Goal: Use online tool/utility: Utilize a website feature to perform a specific function

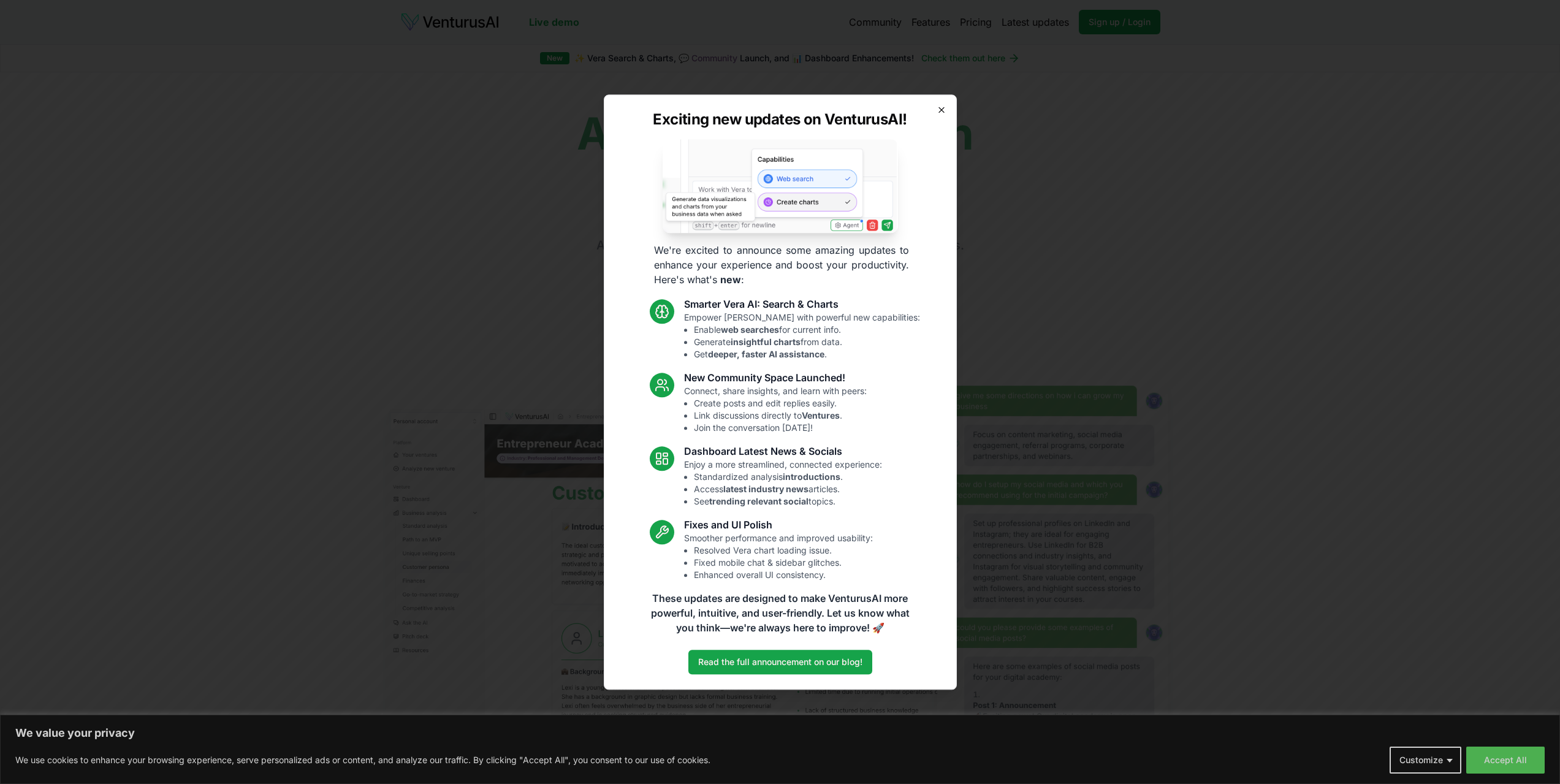
click at [937, 105] on icon "button" at bounding box center [942, 110] width 10 height 10
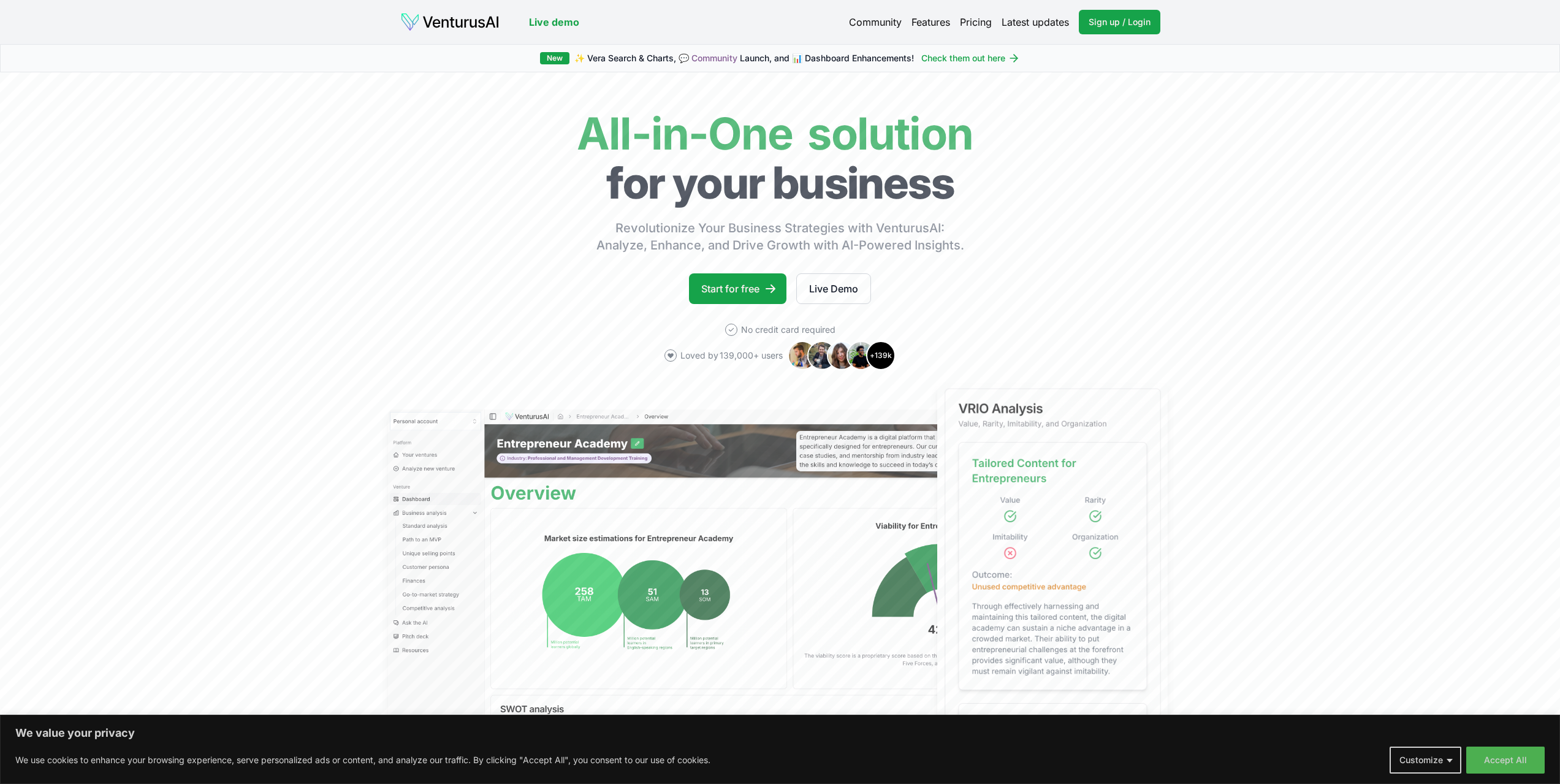
click at [970, 19] on link "Pricing" at bounding box center [976, 21] width 32 height 14
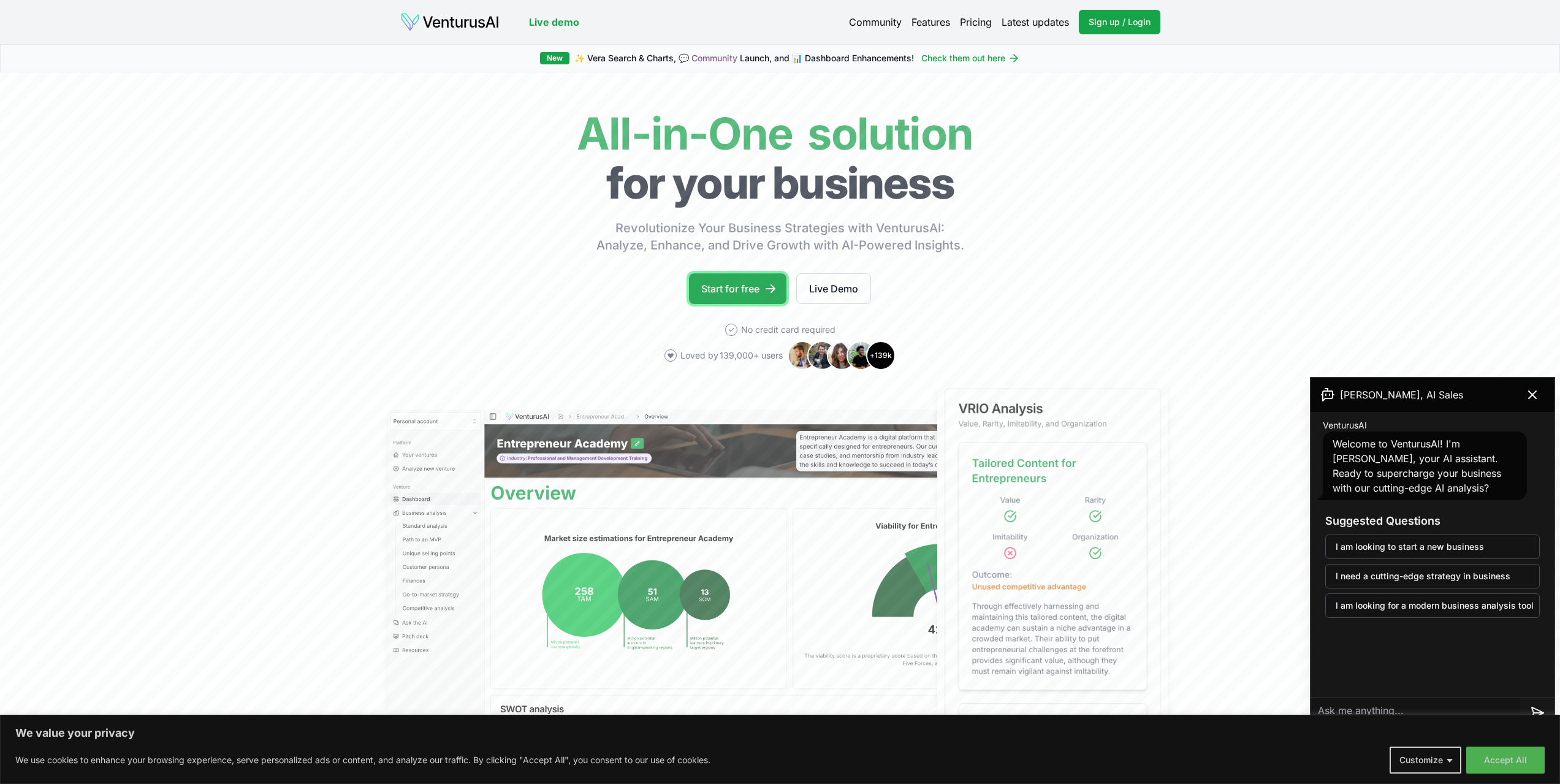
click at [719, 282] on link "Start for free" at bounding box center [738, 289] width 98 height 30
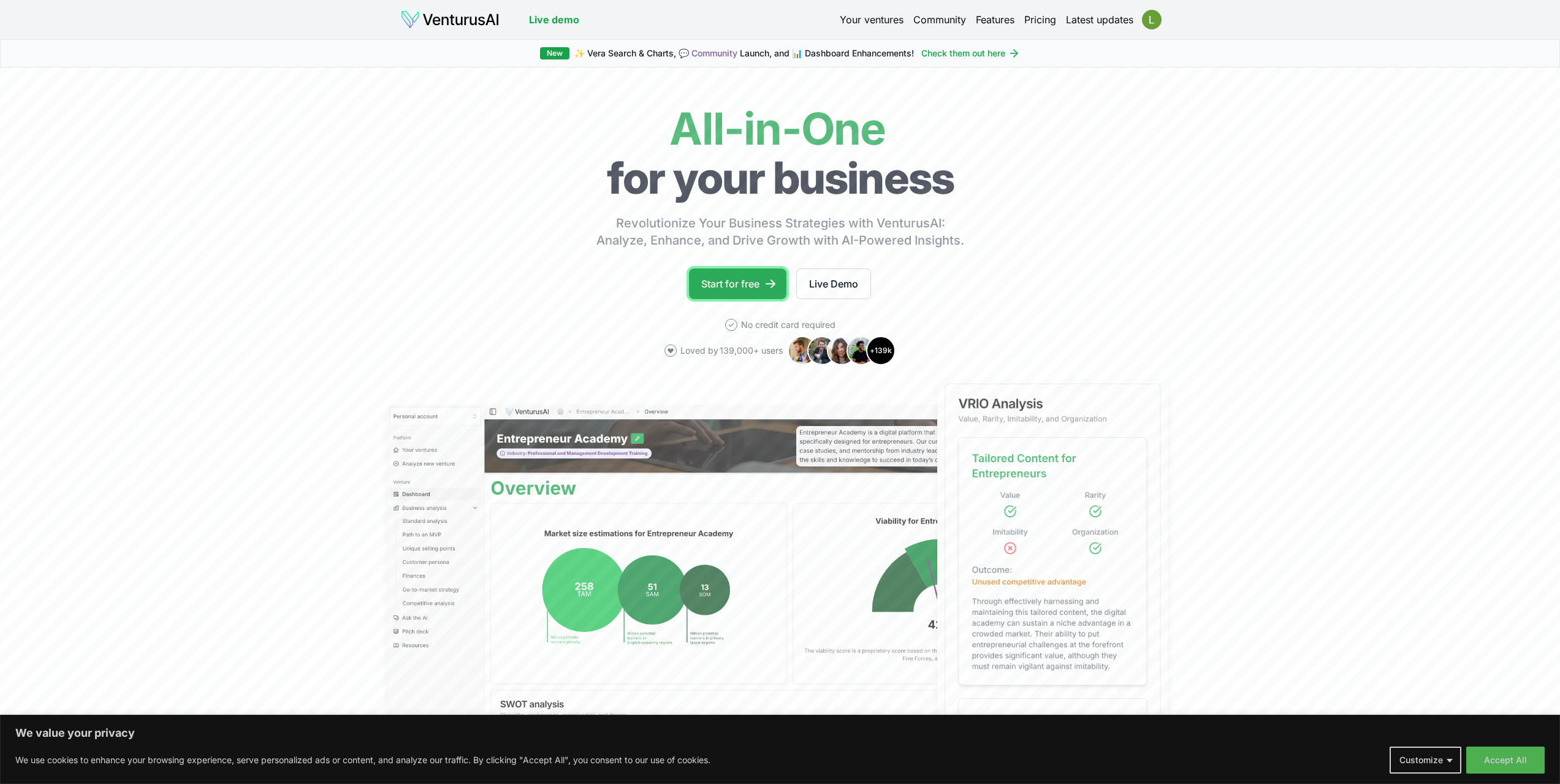
click at [747, 287] on link "Start for free" at bounding box center [738, 283] width 98 height 30
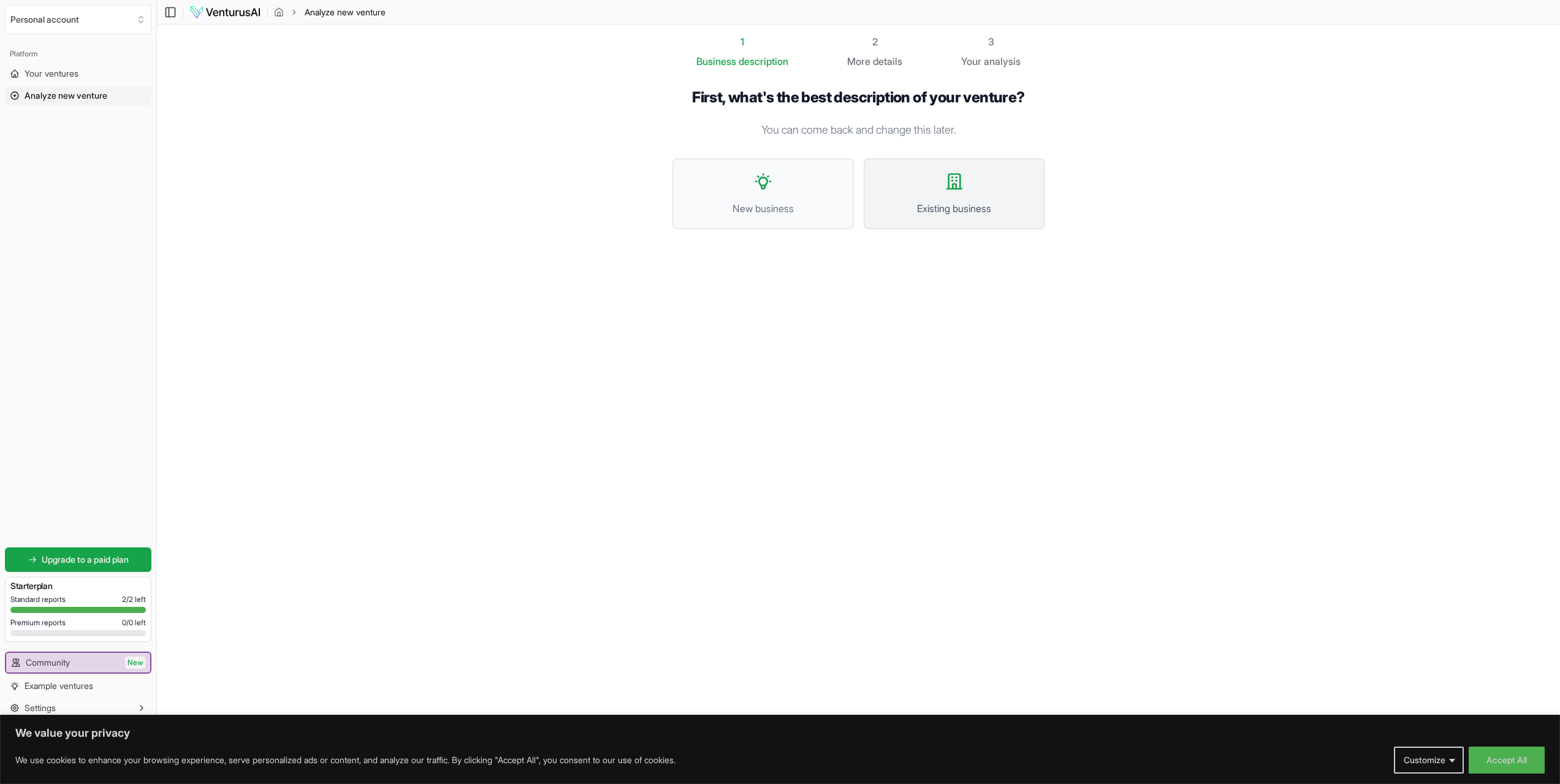
click at [980, 209] on span "Existing business" at bounding box center [955, 208] width 155 height 14
click at [910, 184] on span "I want to describe the idea in detail" at bounding box center [857, 178] width 307 height 14
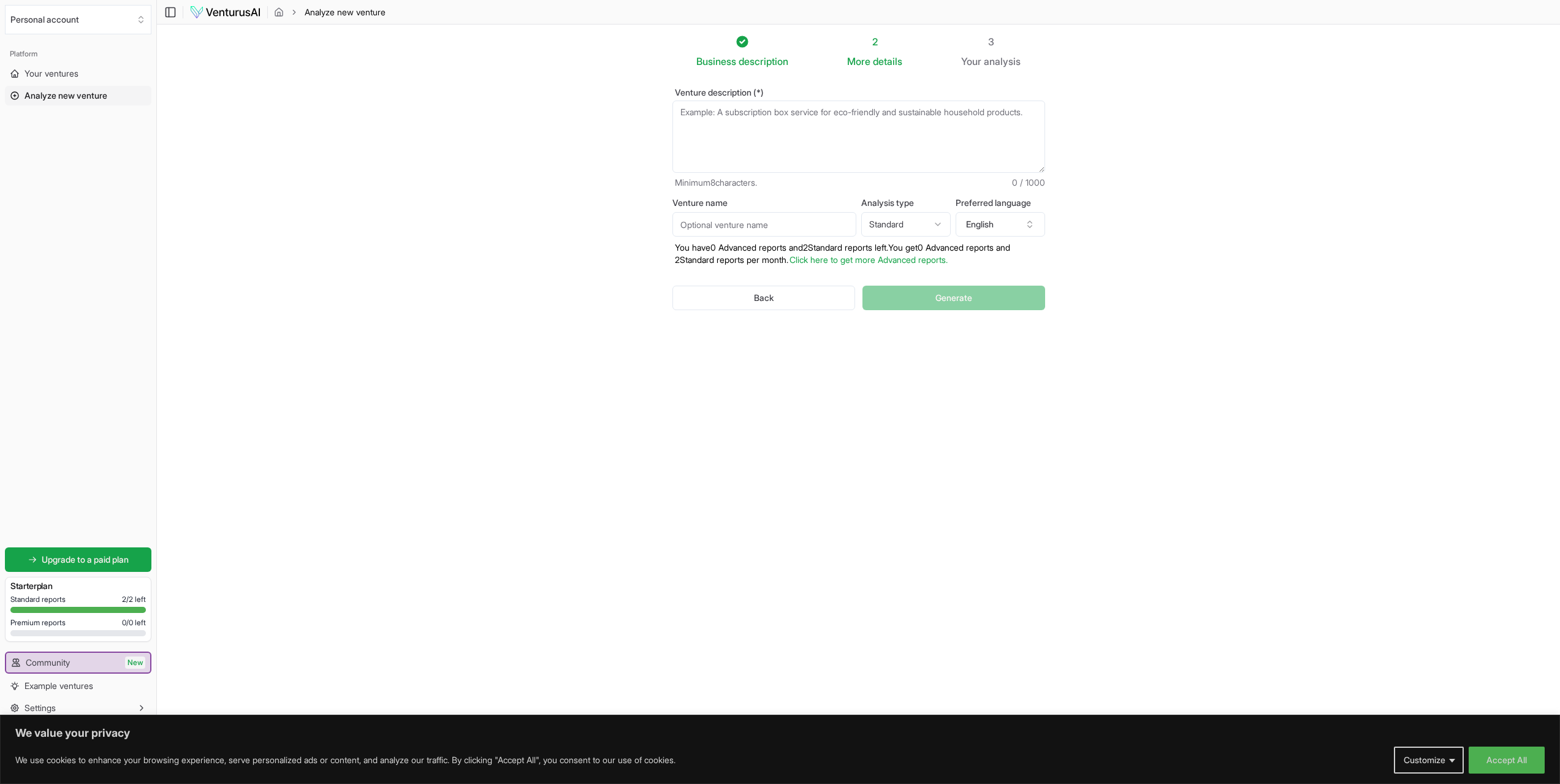
click at [784, 222] on input "Venture name" at bounding box center [764, 224] width 184 height 24
click at [919, 225] on html "We value your privacy We use cookies to enhance your browsing experience, serve…" at bounding box center [780, 392] width 1560 height 784
select select "advanced"
click at [772, 226] on input "Venture name" at bounding box center [764, 224] width 184 height 24
type input "ARB Teak & Specialties"
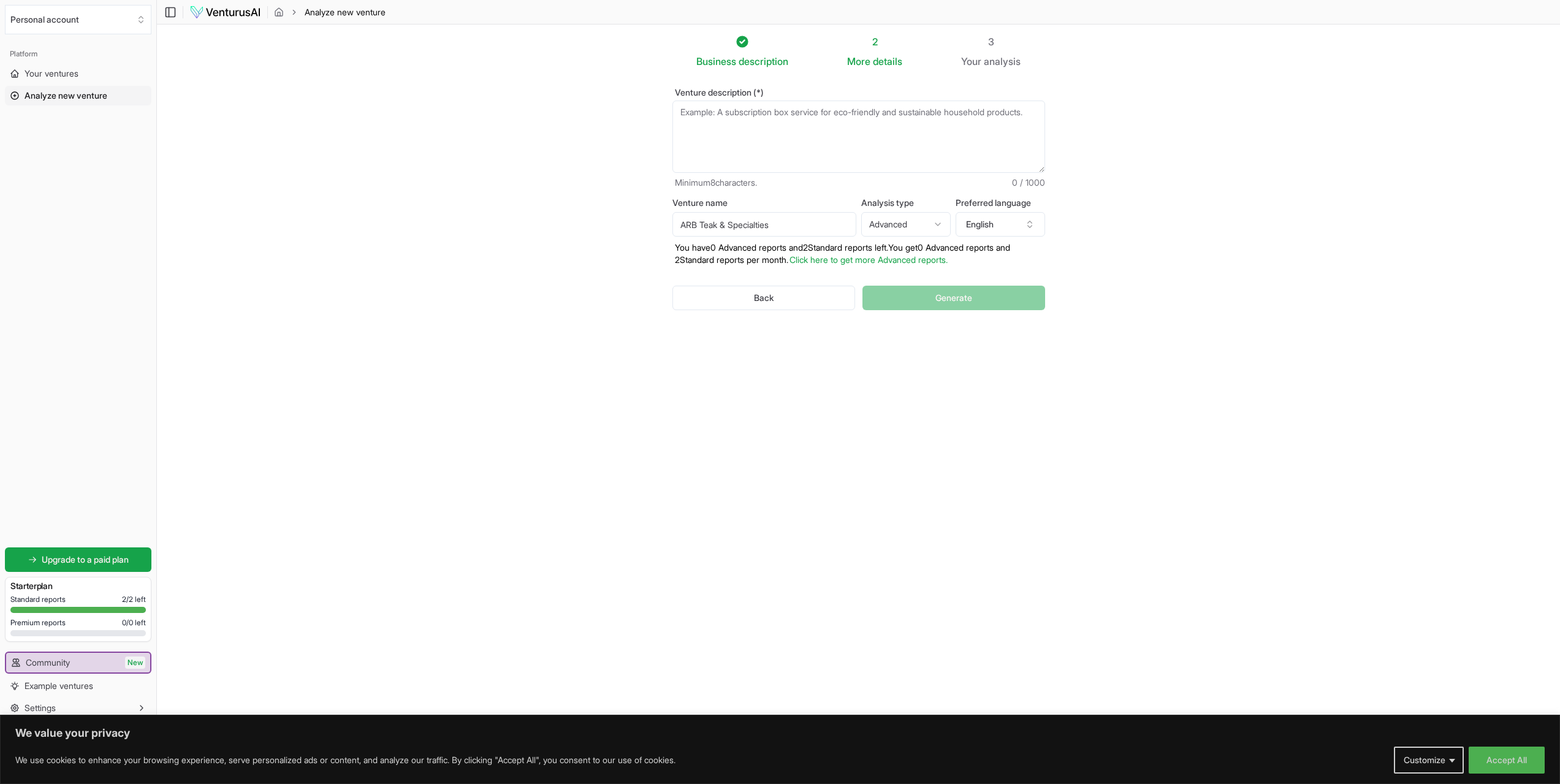
click at [1101, 204] on section "Business description 2 More details 3 Your analysis Venture description (*) Min…" at bounding box center [859, 373] width 1403 height 698
click at [816, 128] on textarea "Venture description (*)" at bounding box center [858, 137] width 373 height 72
click at [736, 136] on textarea "Venture description (*)" at bounding box center [858, 137] width 373 height 72
paste textarea "ARB Teak & Specialties is a Canadian-owned maker of luxury, grade-A solid teak …"
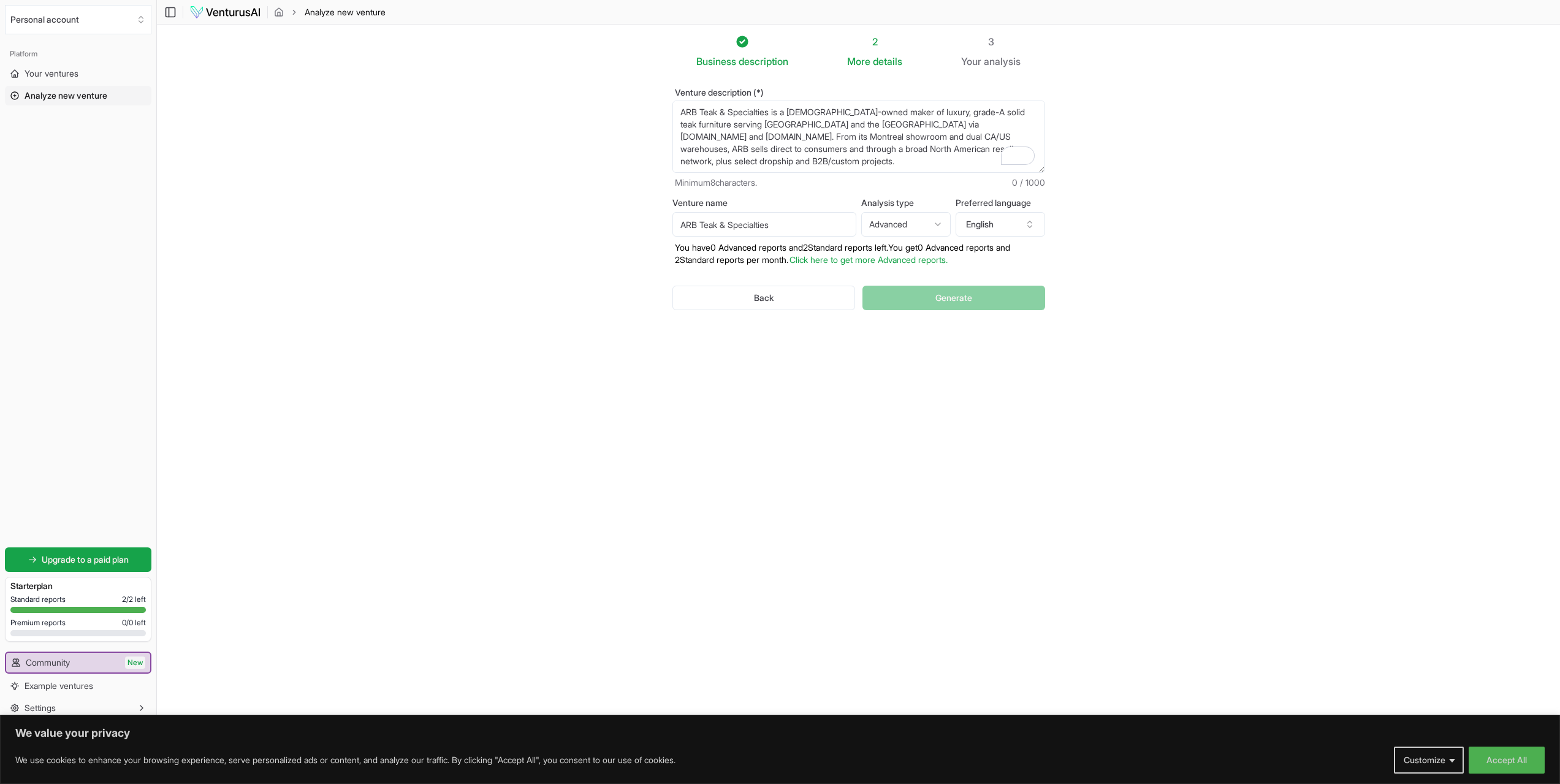
scroll to position [215, 0]
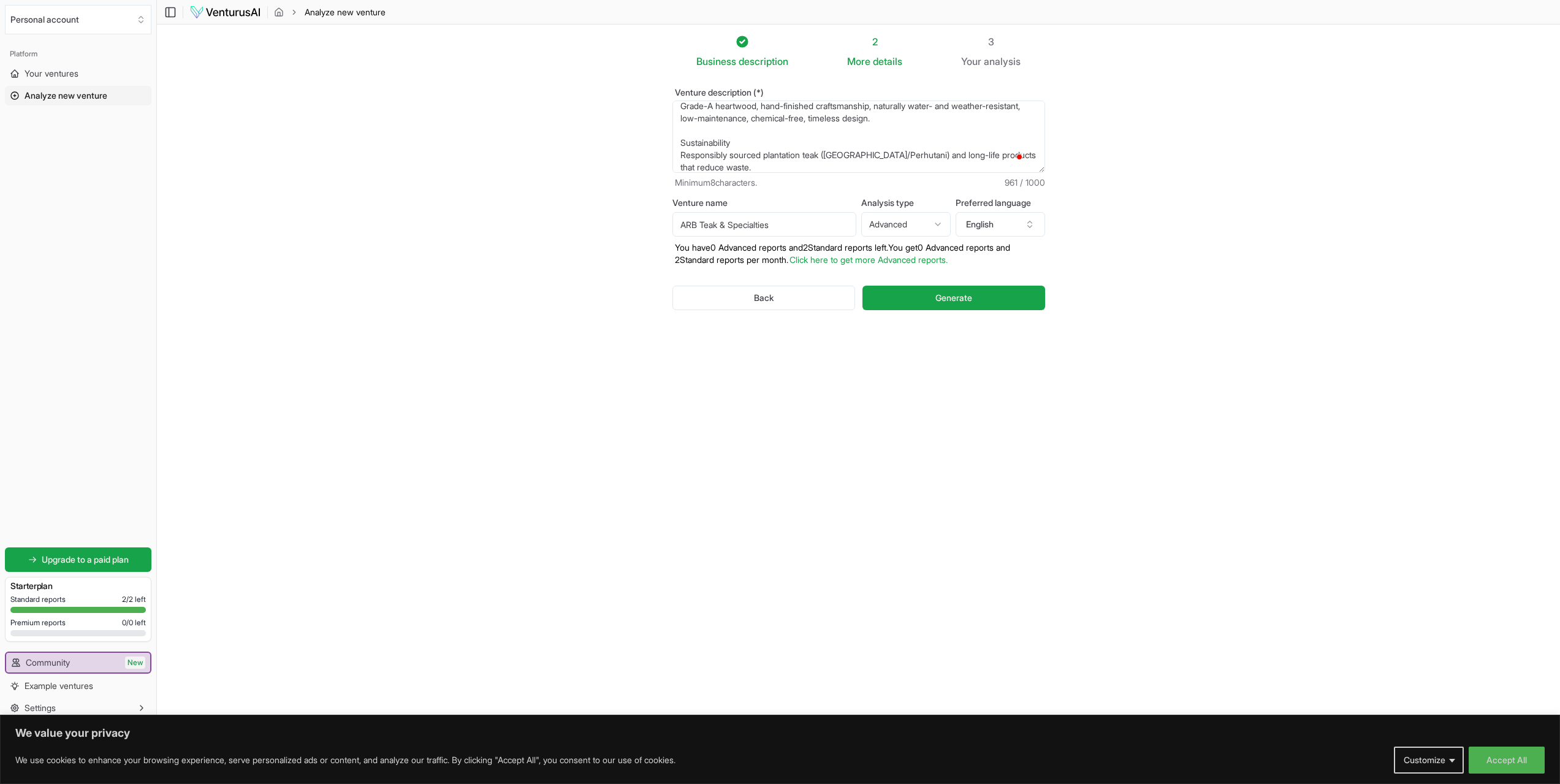
type textarea "ARB Teak & Specialties is a Canadian-owned maker of luxury, grade-A solid teak …"
click at [883, 59] on span "details" at bounding box center [888, 61] width 29 height 13
click at [930, 287] on button "Generate" at bounding box center [953, 297] width 182 height 24
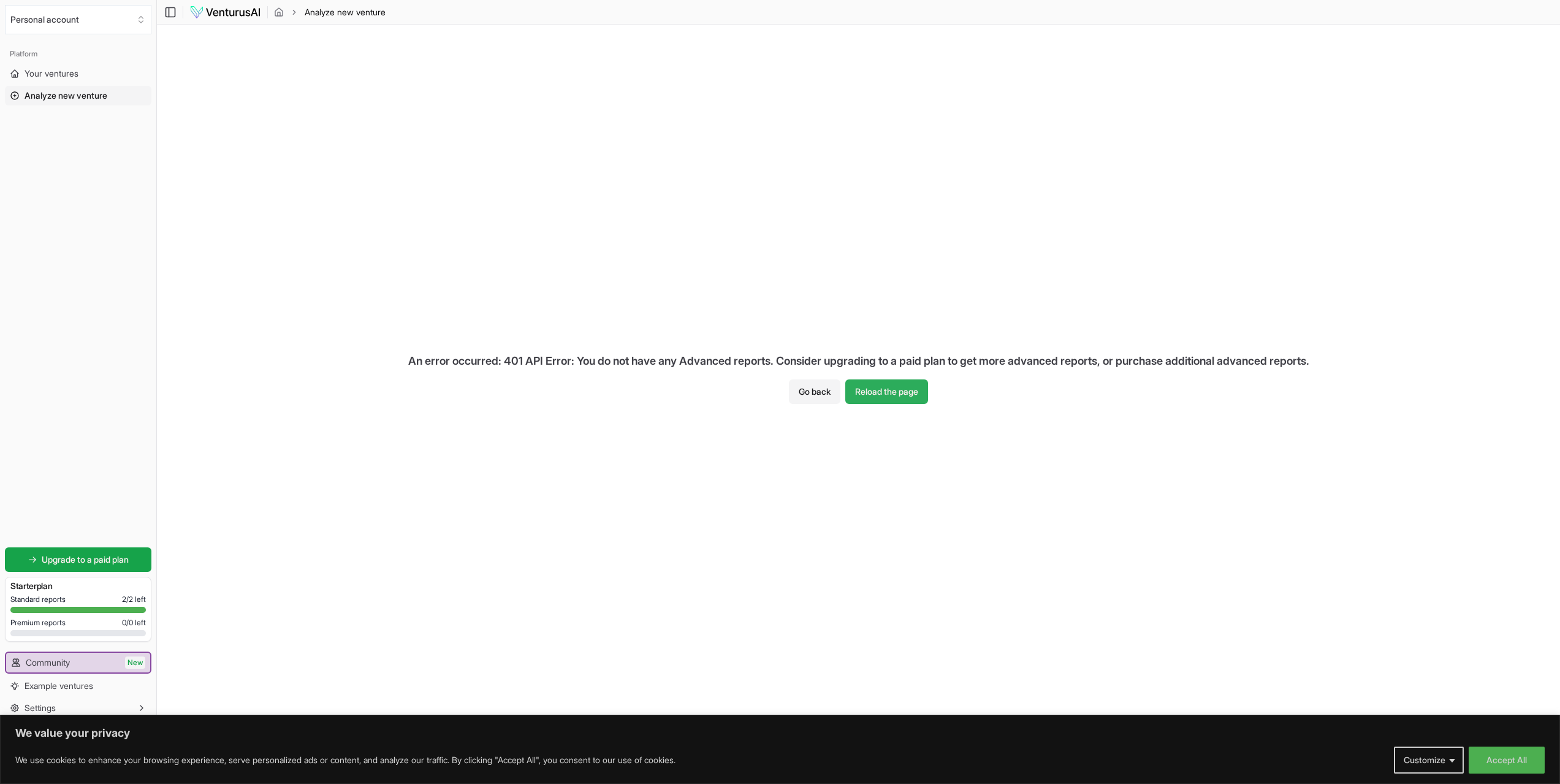
click at [880, 390] on button "Reload the page" at bounding box center [887, 391] width 82 height 24
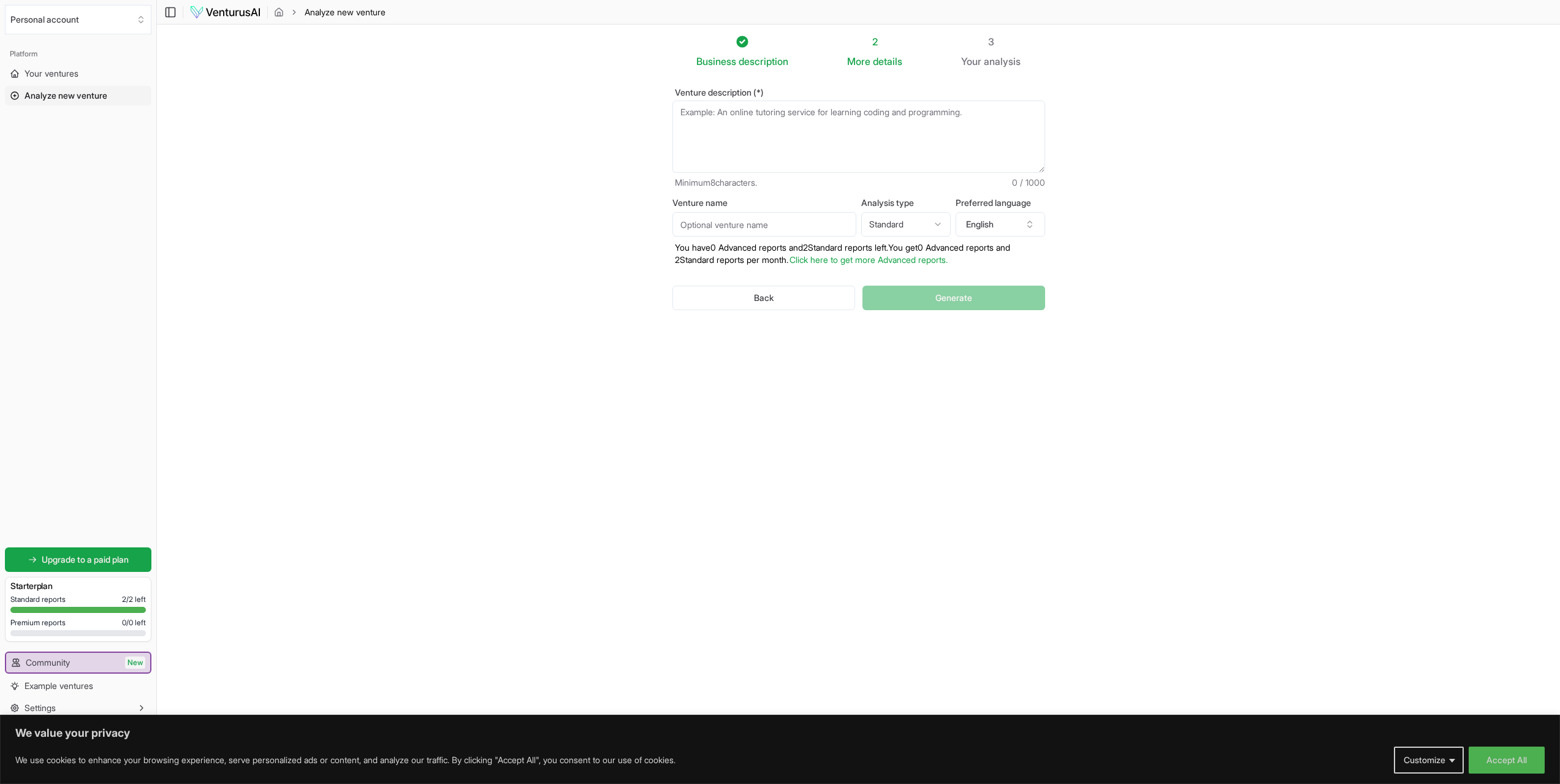
click at [788, 114] on textarea "Venture description (*)" at bounding box center [858, 137] width 373 height 72
click at [245, 10] on img at bounding box center [225, 12] width 72 height 14
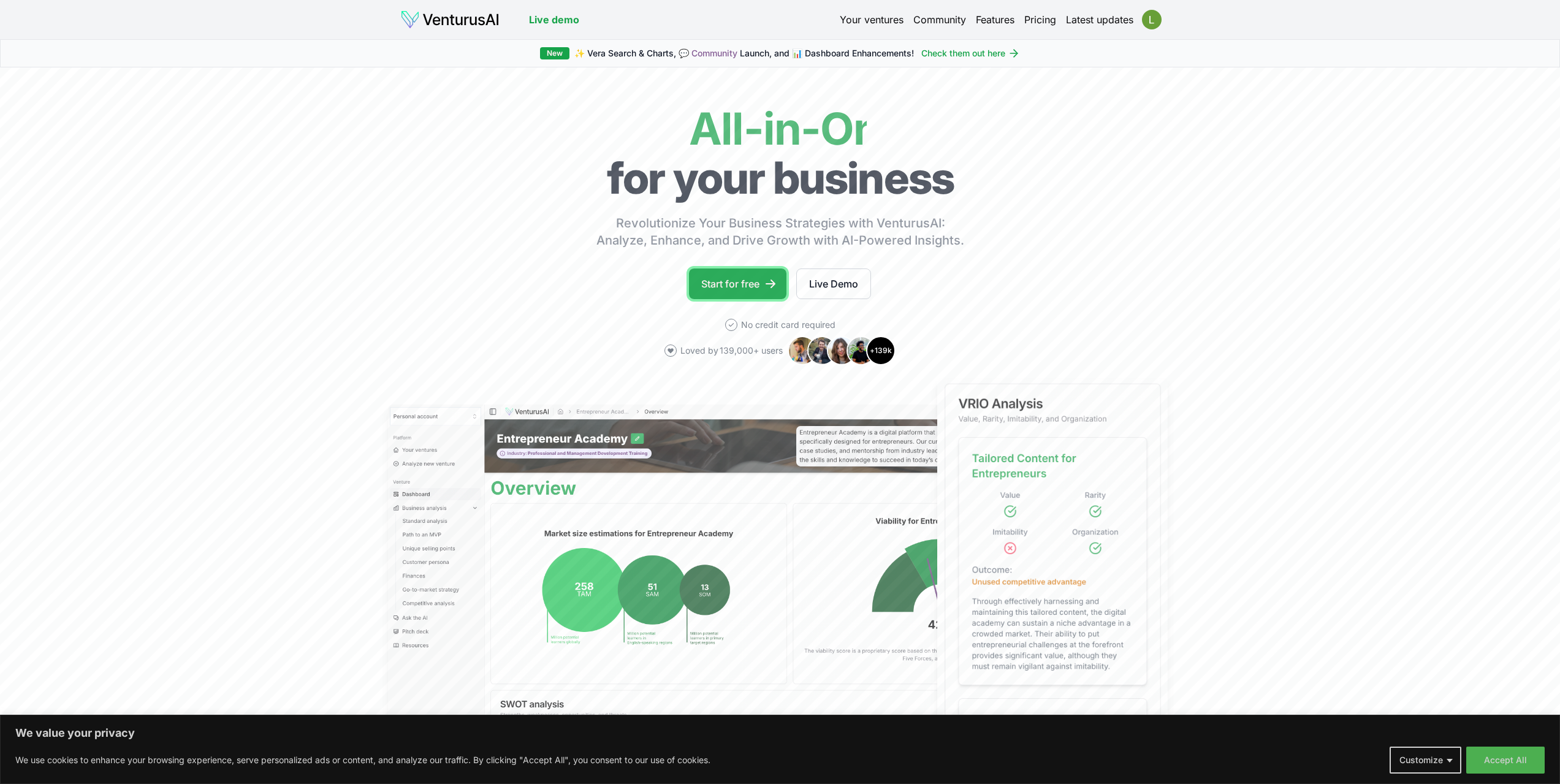
click at [755, 276] on link "Start for free" at bounding box center [738, 283] width 98 height 30
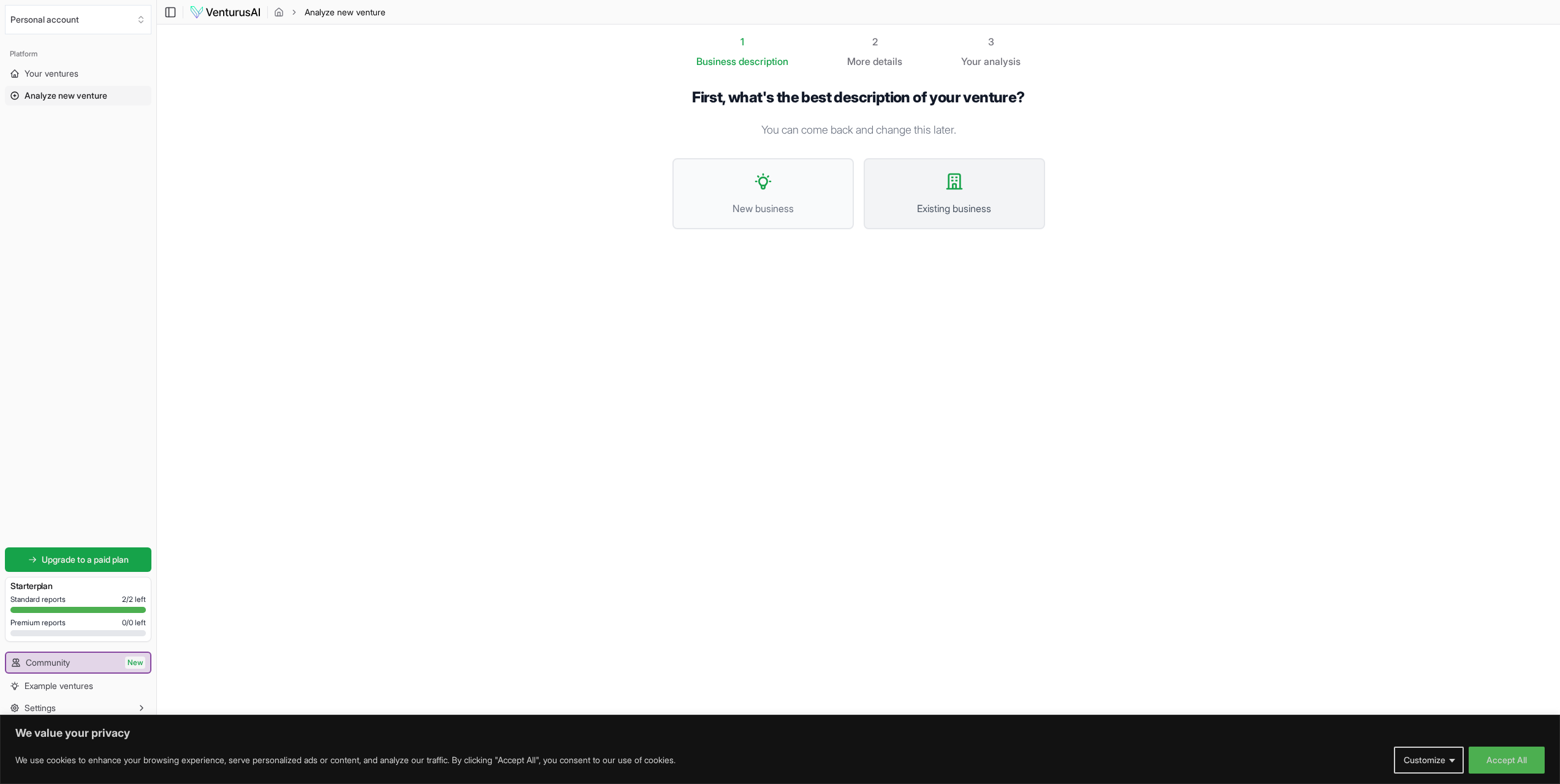
click at [946, 189] on icon at bounding box center [954, 181] width 19 height 19
click at [876, 237] on span "I want to analyze a website" at bounding box center [857, 230] width 307 height 14
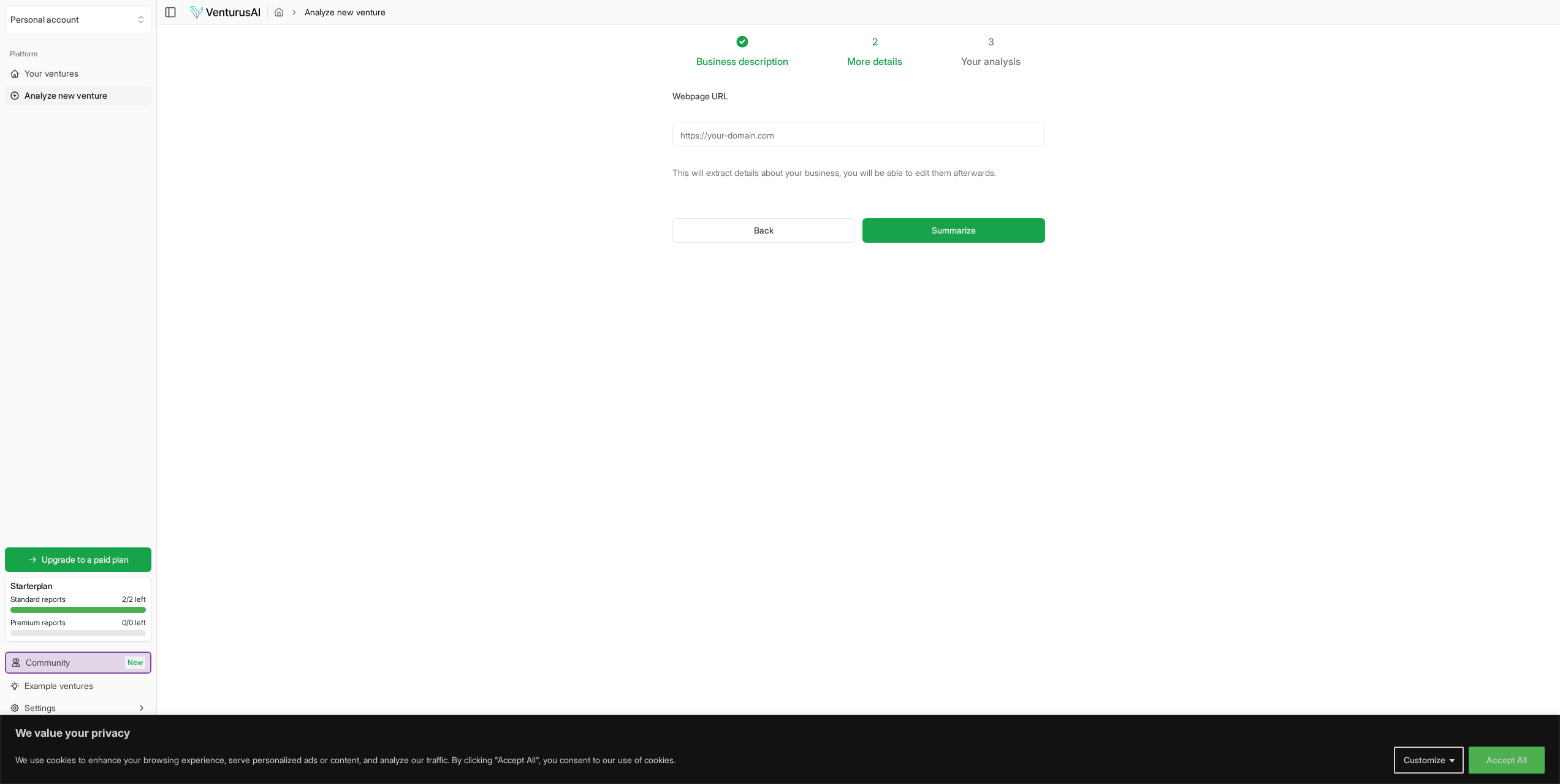
click at [730, 138] on input "Webpage URL" at bounding box center [858, 135] width 373 height 24
type input "https://arbteak.ca"
click at [945, 232] on span "Summarize" at bounding box center [954, 230] width 44 height 13
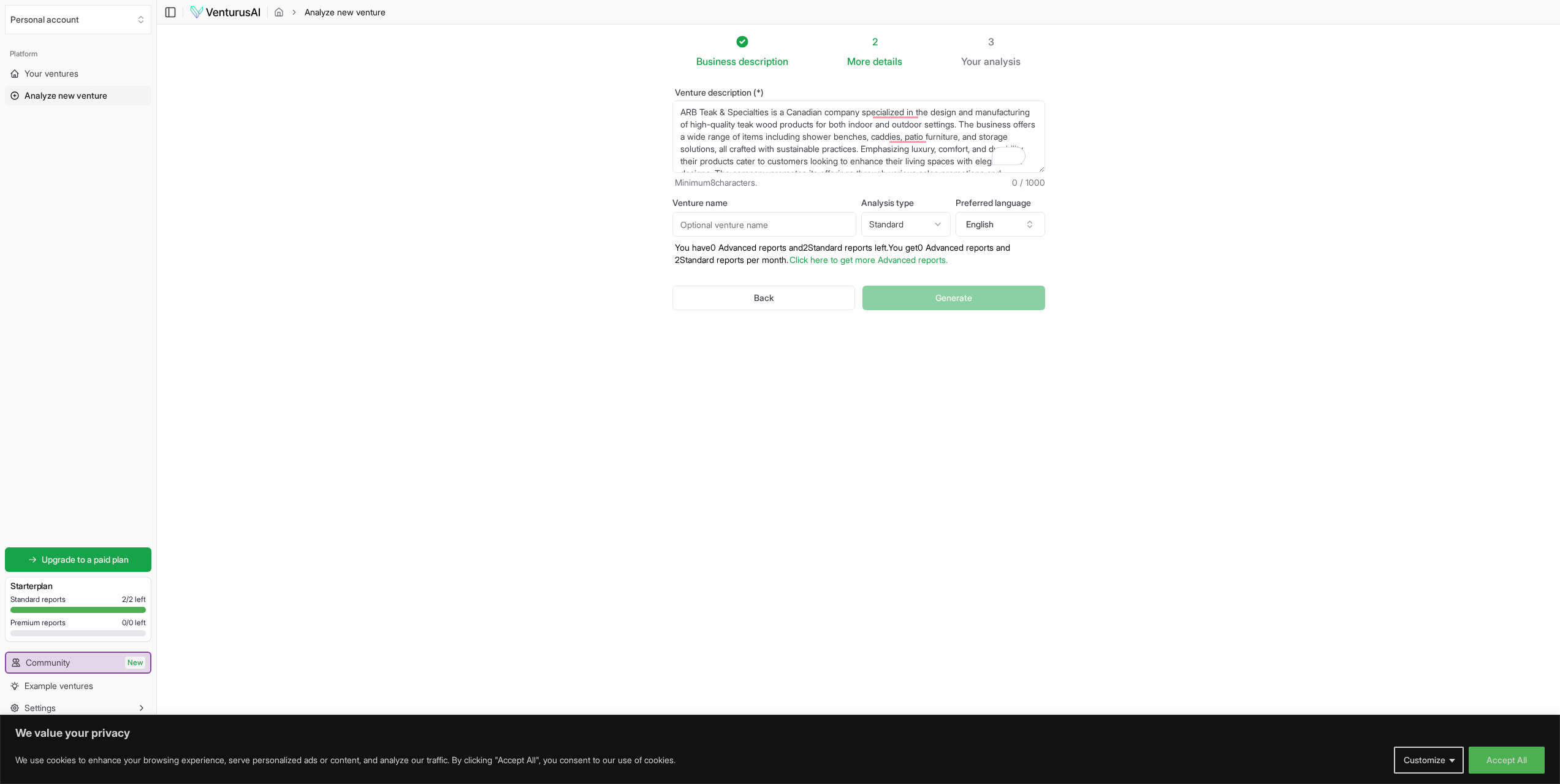
drag, startPoint x: 962, startPoint y: 161, endPoint x: 651, endPoint y: 89, distance: 319.2
click at [652, 90] on section "Business description 2 More details 3 Your analysis Venture description (*) ARB…" at bounding box center [859, 373] width 1403 height 698
paste textarea "-owned maker of luxury, grade-A solid teak furniture serving Canada and the USA…"
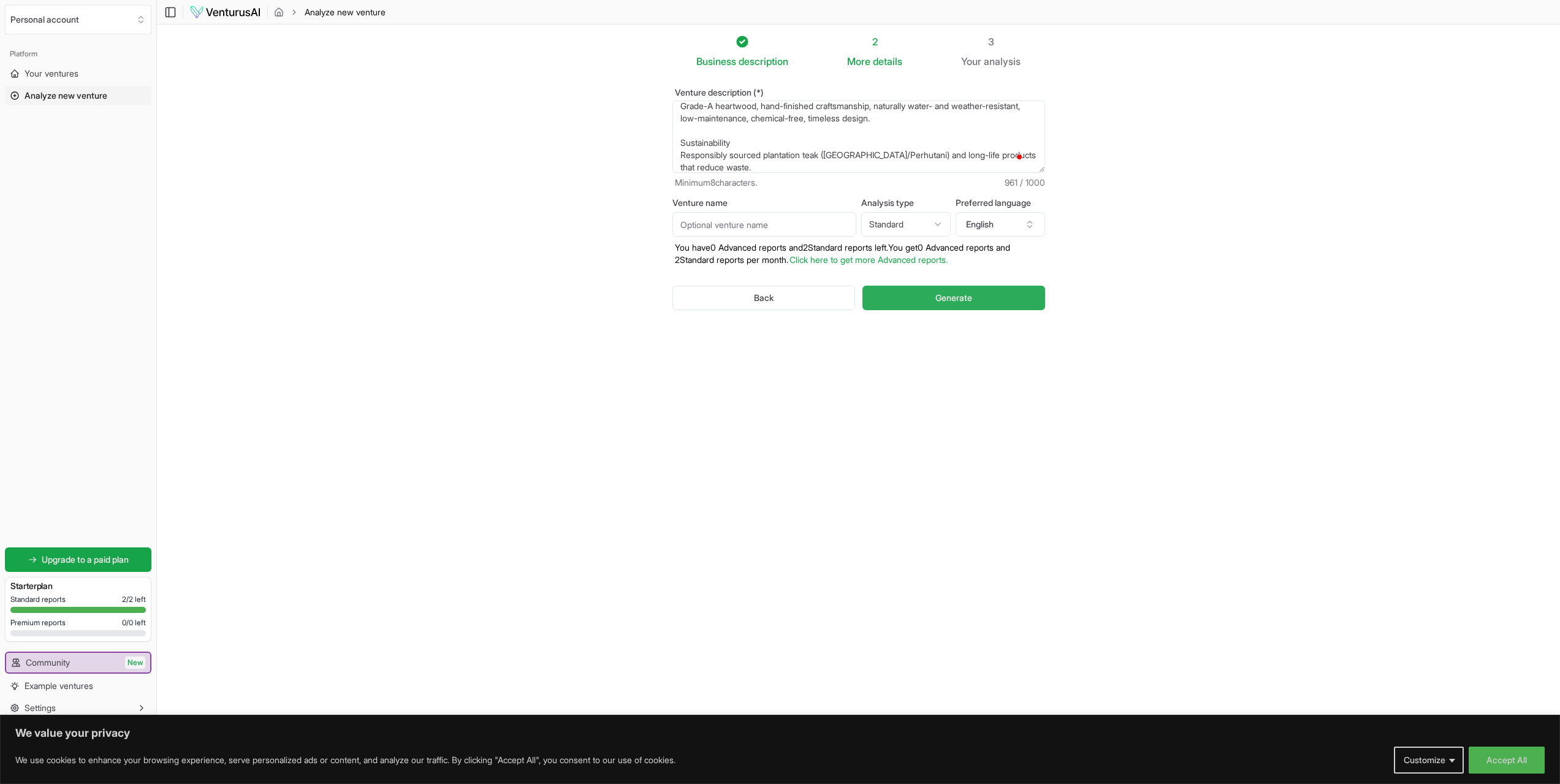
type textarea "ARB Teak & Specialties is a Canadian-owned maker of luxury, grade-A solid teak …"
click at [966, 292] on span "Generate" at bounding box center [954, 298] width 37 height 13
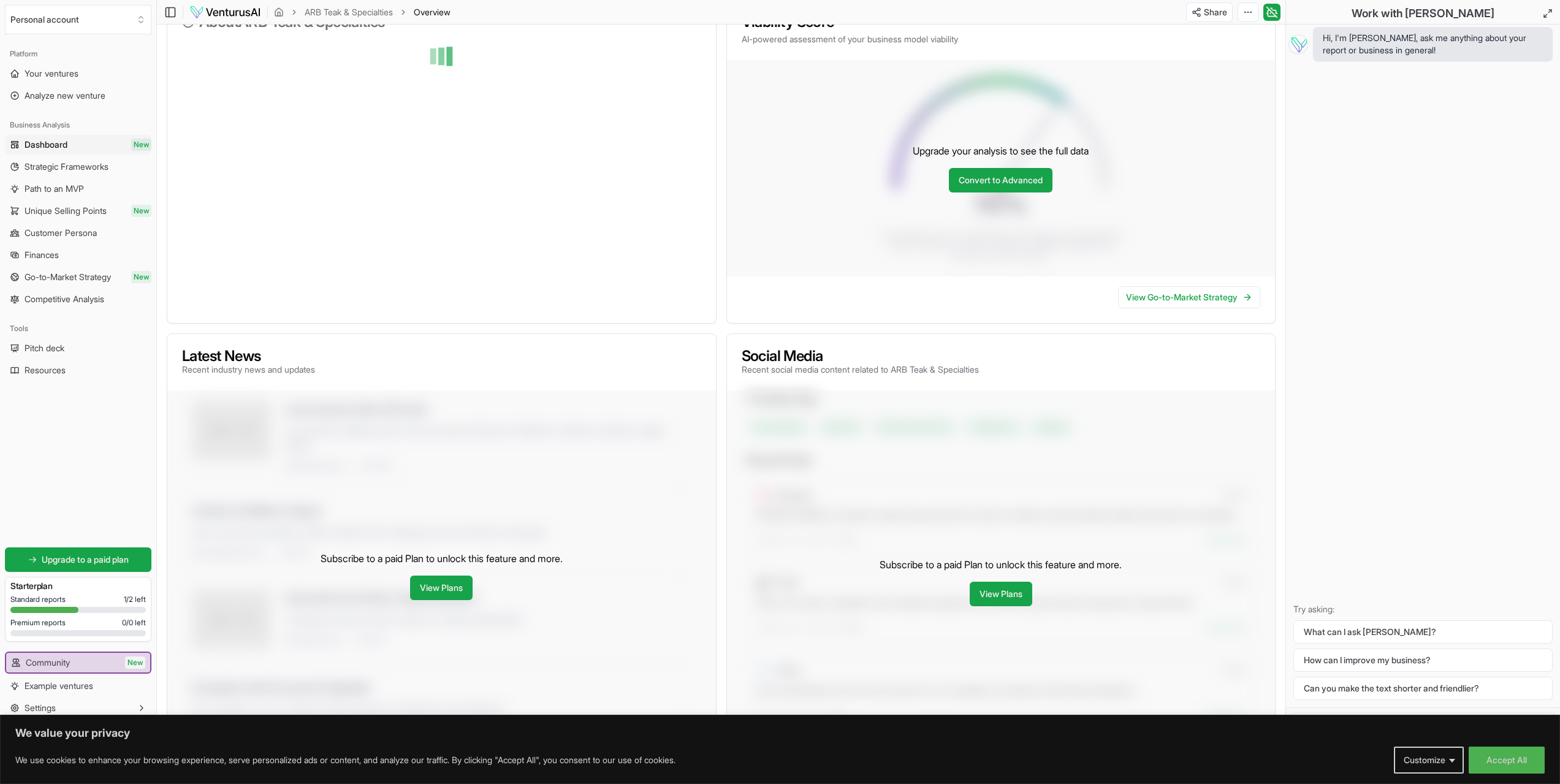
scroll to position [157, 0]
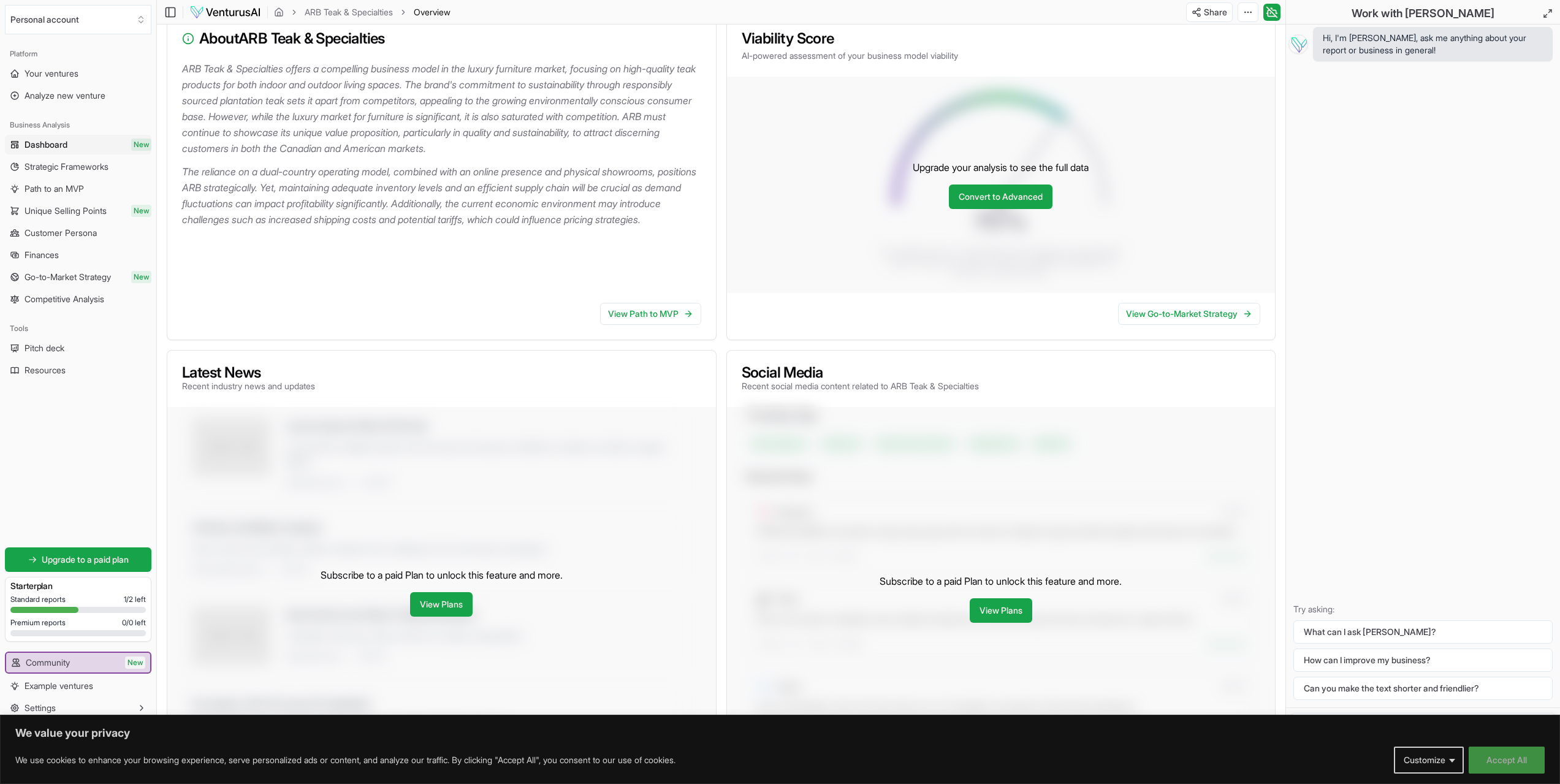
click at [1483, 754] on button "Accept All" at bounding box center [1507, 760] width 76 height 27
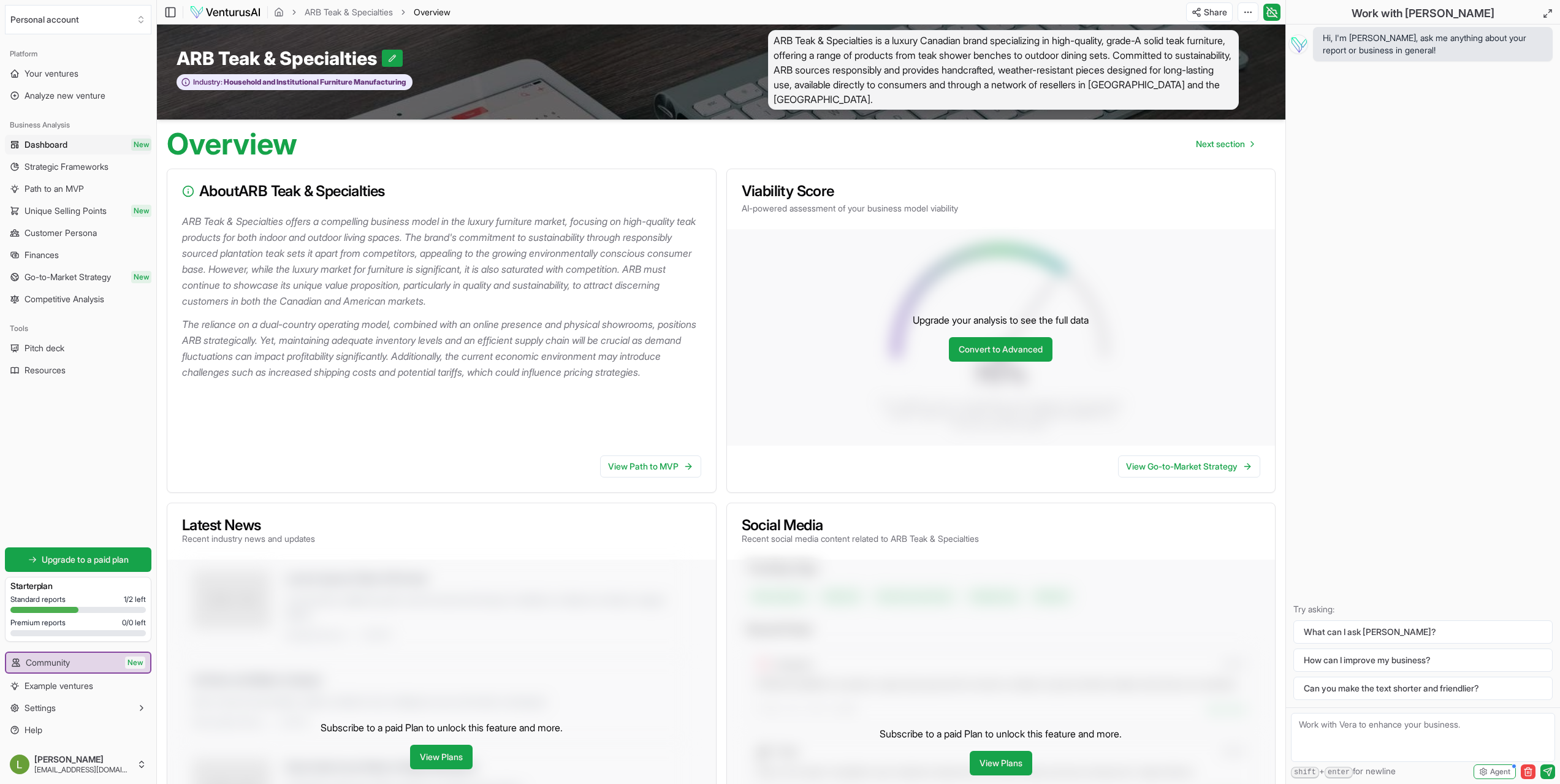
scroll to position [0, 0]
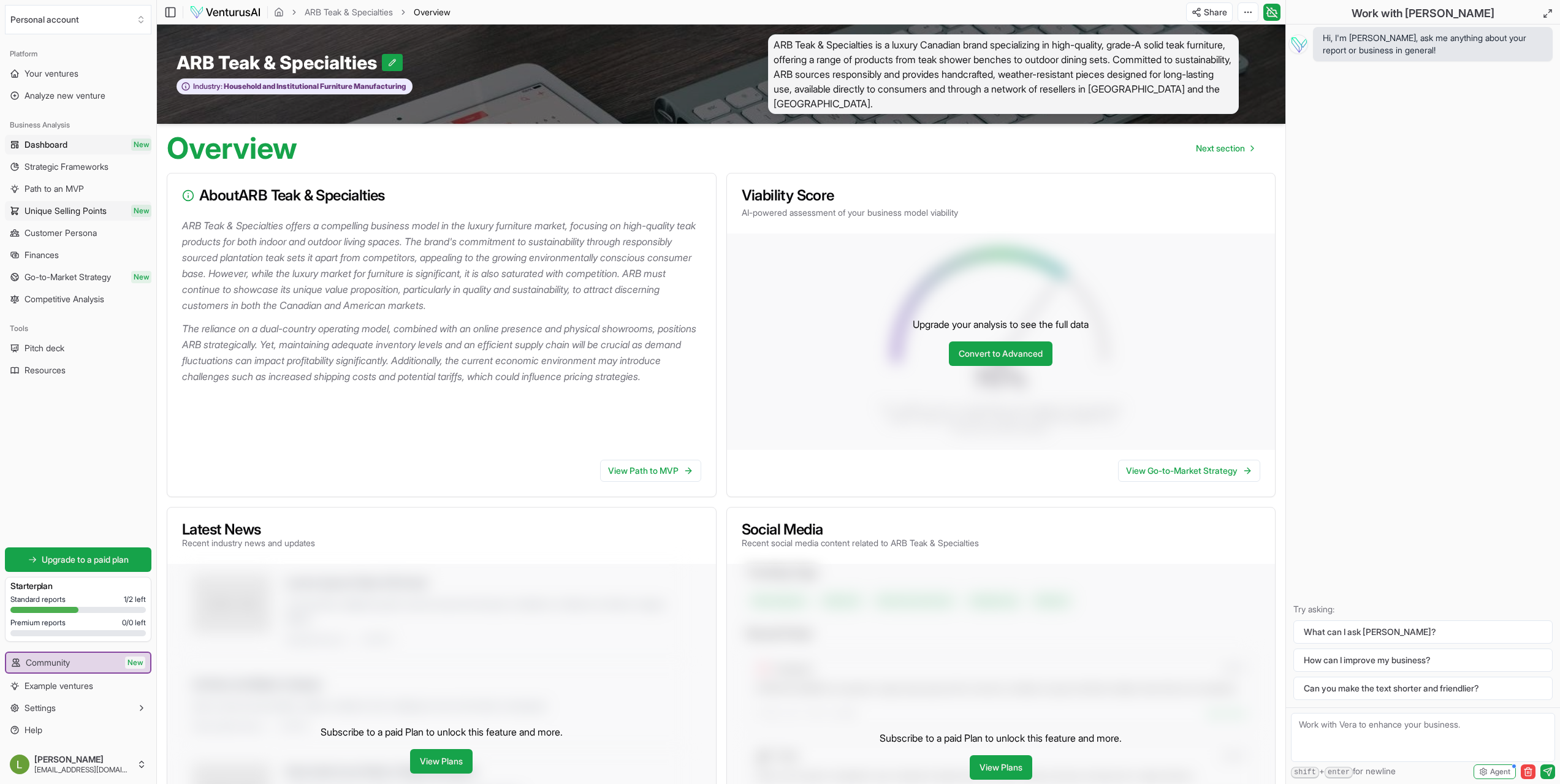
click at [103, 214] on span "Unique Selling Points" at bounding box center [66, 210] width 82 height 13
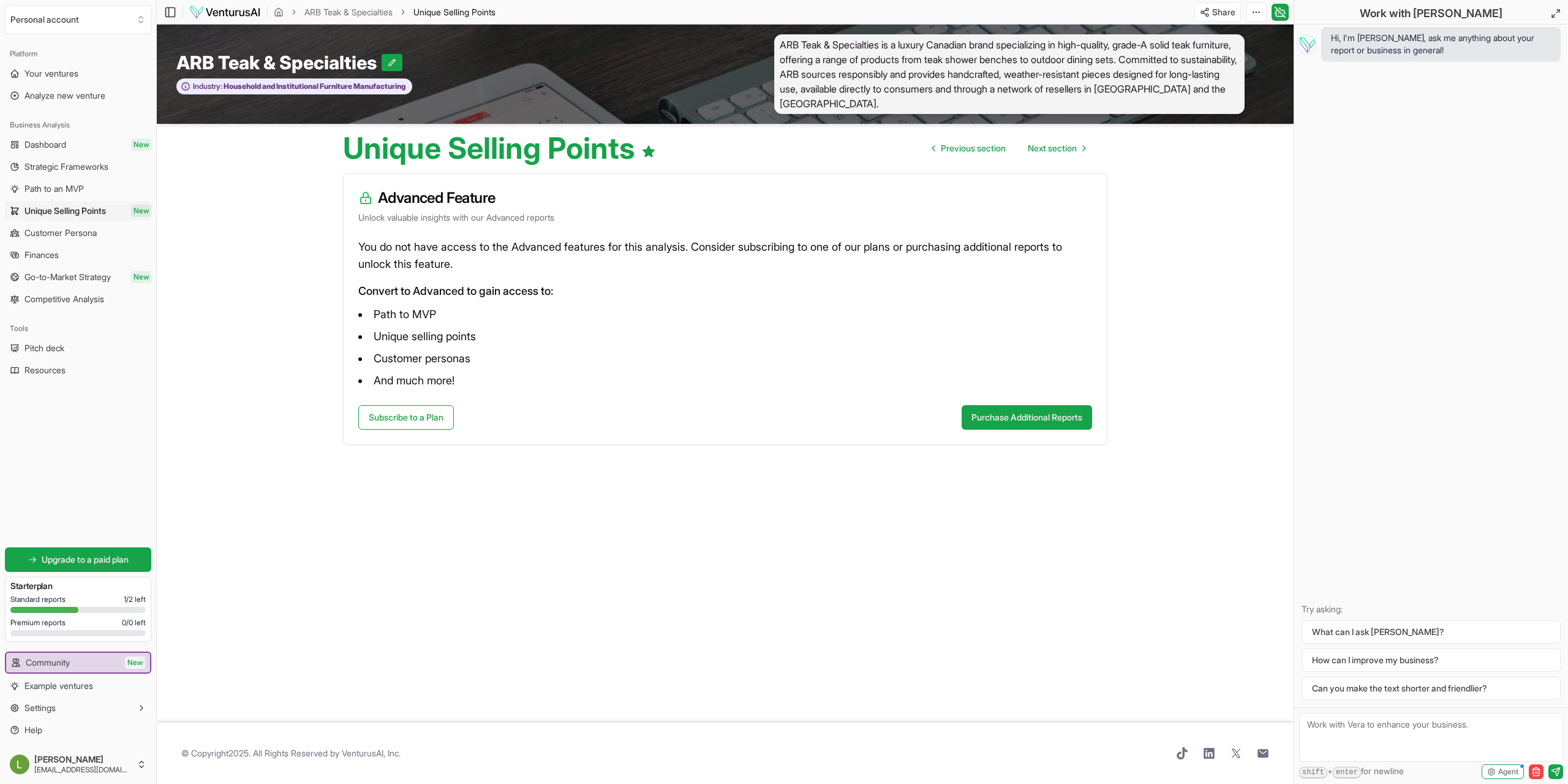
click at [89, 232] on span "Customer Persona" at bounding box center [61, 233] width 72 height 13
click at [88, 302] on span "Competitive Analysis" at bounding box center [64, 299] width 80 height 13
click at [68, 152] on link "Dashboard New" at bounding box center [78, 144] width 146 height 19
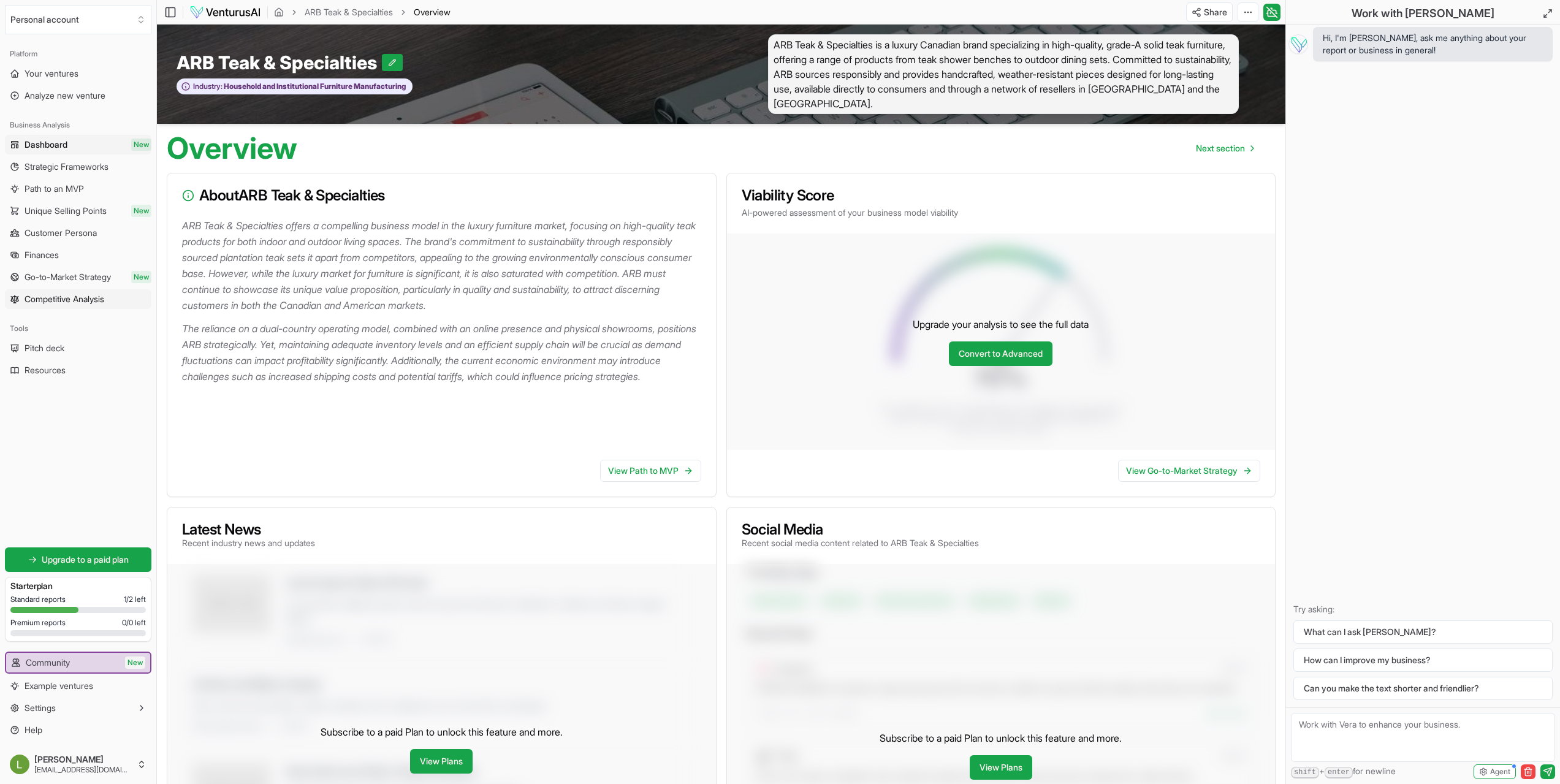
click at [56, 300] on span "Competitive Analysis" at bounding box center [64, 299] width 80 height 13
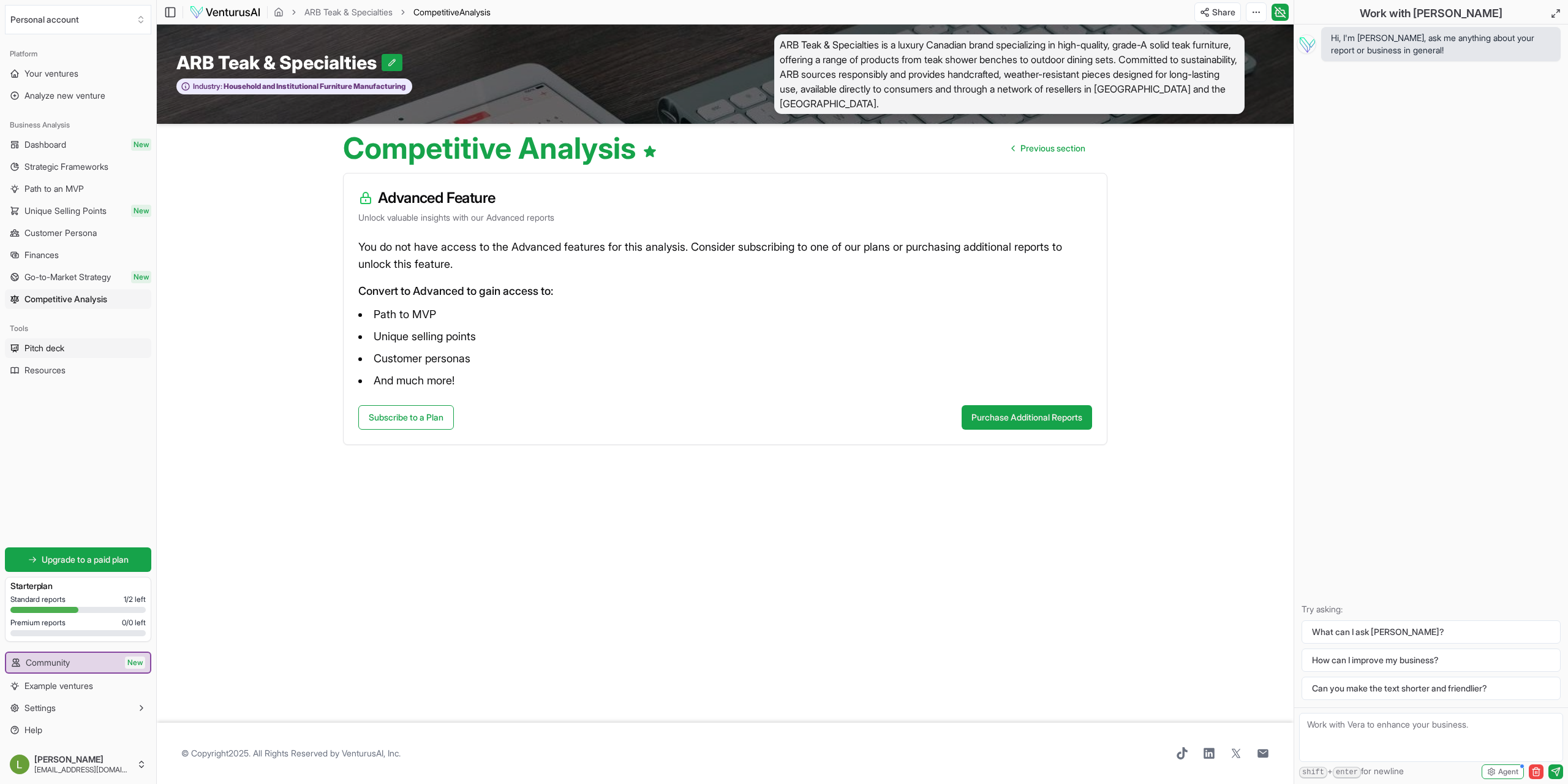
click at [65, 352] on span "Pitch deck" at bounding box center [44, 348] width 40 height 13
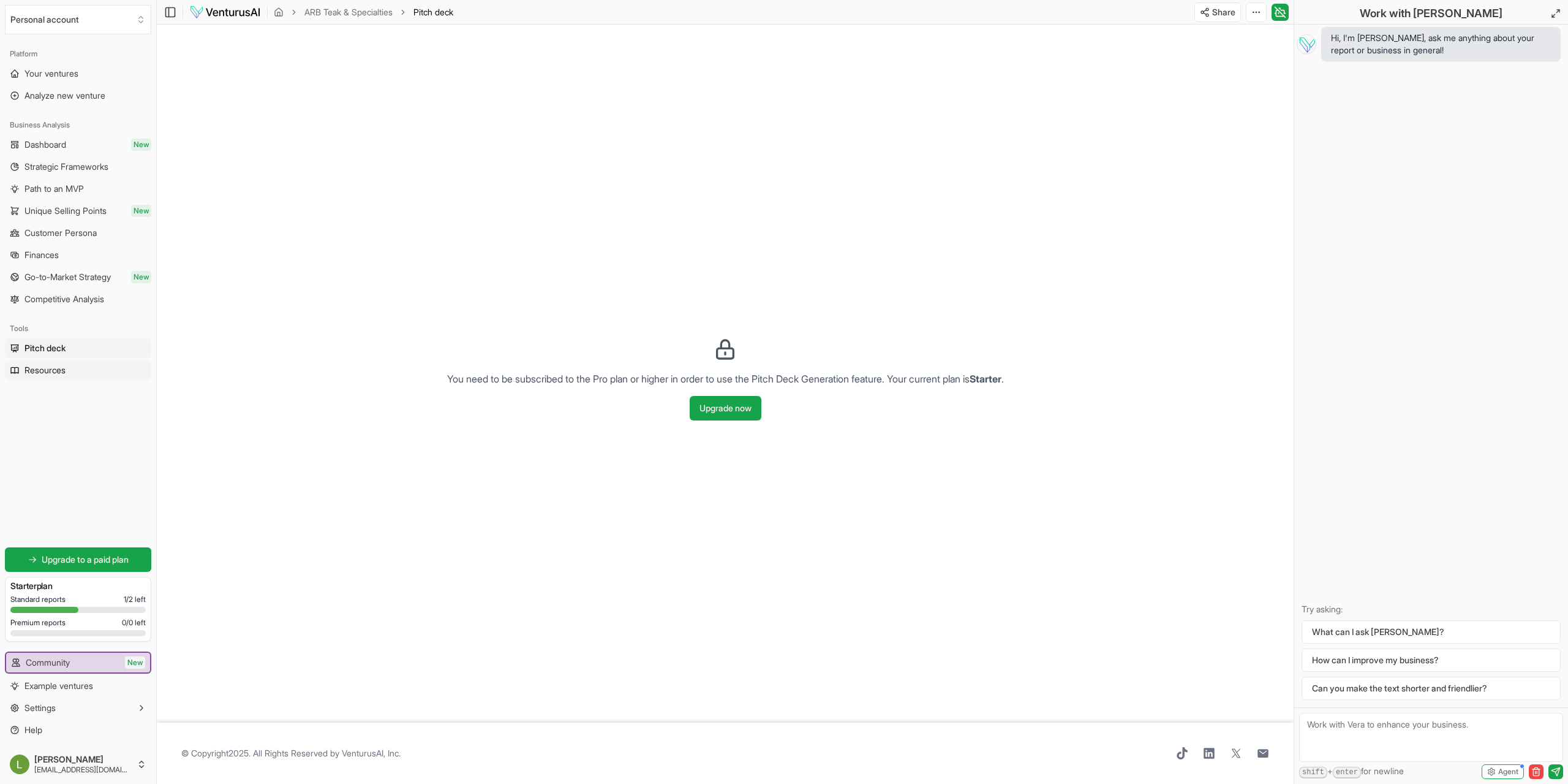
click at [71, 370] on link "Resources" at bounding box center [78, 369] width 146 height 19
